Goal: Find specific page/section: Find specific page/section

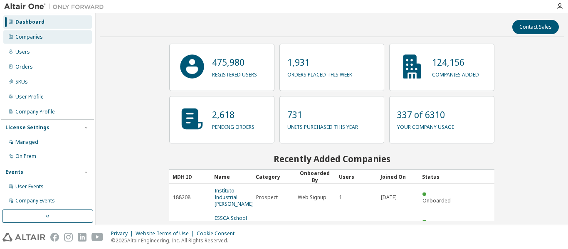
click at [53, 34] on div "Companies" at bounding box center [47, 36] width 89 height 13
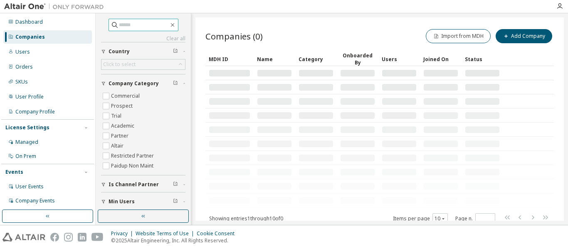
click at [126, 24] on input "text" at bounding box center [144, 25] width 50 height 8
type input "******"
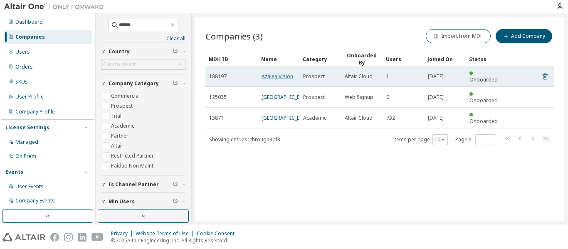
click at [279, 73] on link "Azalea Vision" at bounding box center [277, 76] width 32 height 7
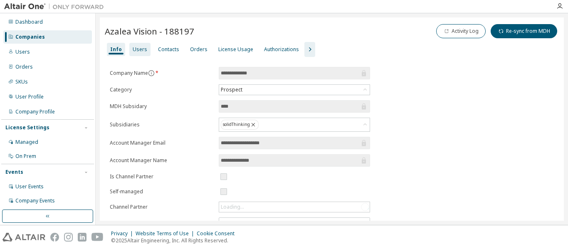
click at [138, 48] on div "Users" at bounding box center [140, 49] width 15 height 7
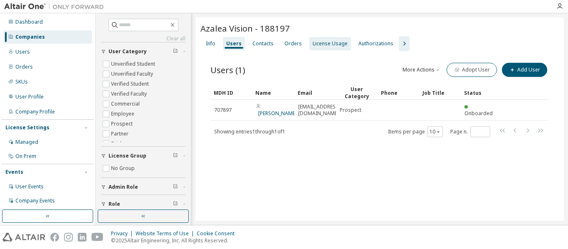
click at [330, 43] on div "License Usage" at bounding box center [330, 43] width 35 height 7
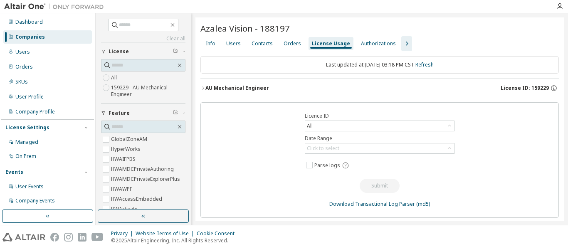
click at [238, 89] on div "AU Mechanical Engineer" at bounding box center [237, 88] width 64 height 7
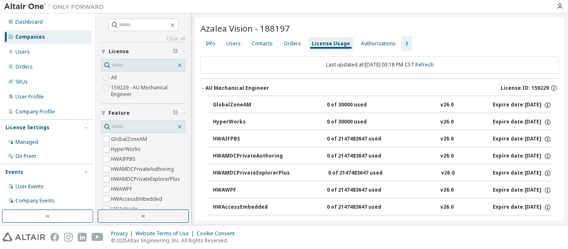
click at [225, 105] on div "GlobalZoneAM" at bounding box center [250, 104] width 75 height 7
click at [236, 46] on div "Users" at bounding box center [233, 43] width 15 height 7
